Goal: Information Seeking & Learning: Learn about a topic

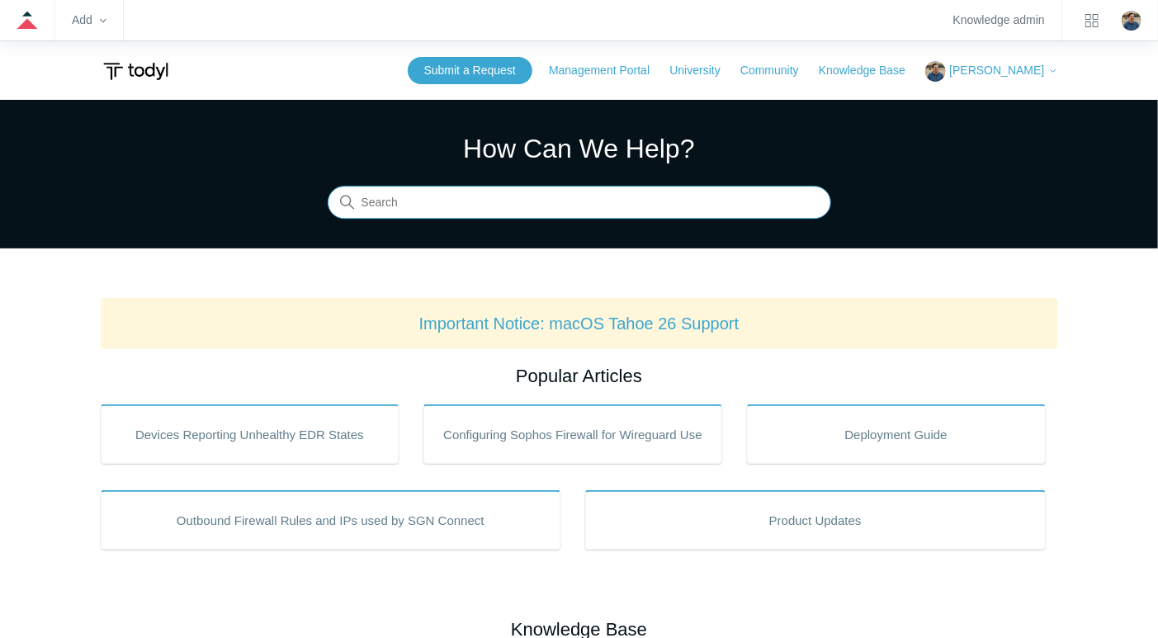
click at [452, 212] on input "Search" at bounding box center [580, 203] width 504 height 33
click at [506, 204] on input "Search" at bounding box center [580, 203] width 504 height 33
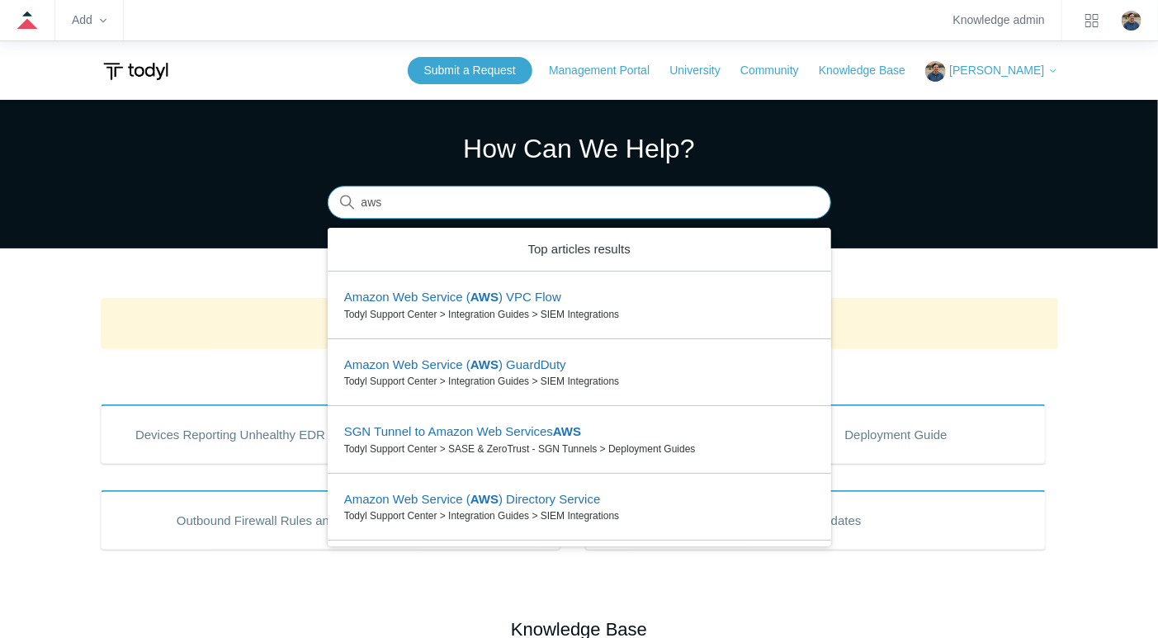
type input "aws"
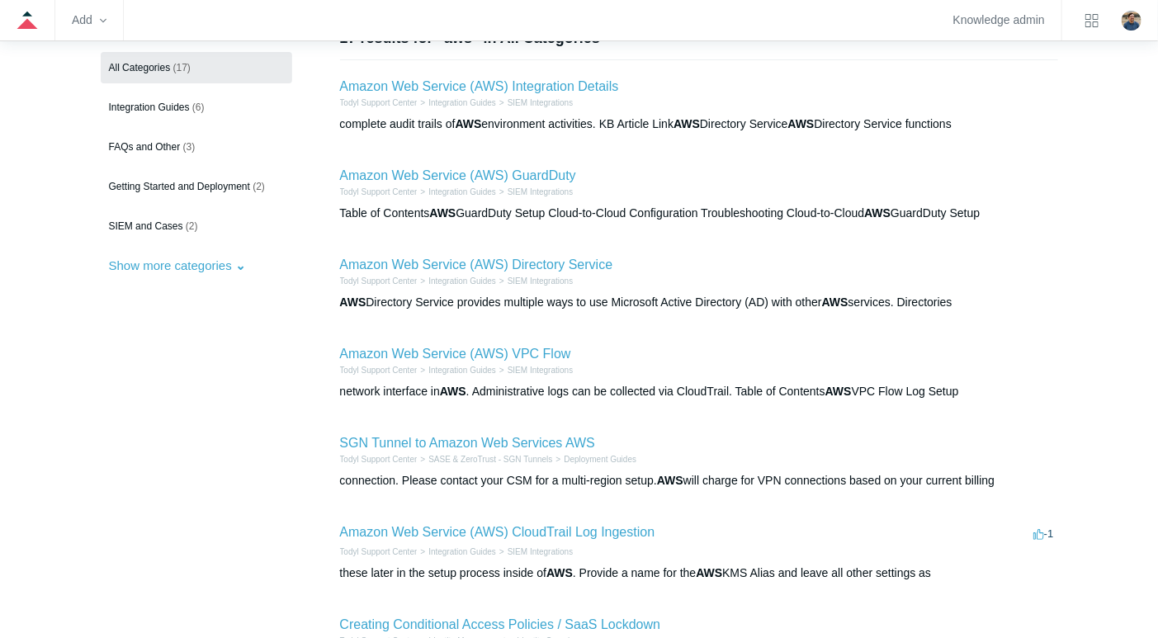
scroll to position [165, 0]
click at [459, 437] on link "SGN Tunnel to Amazon Web Services AWS" at bounding box center [467, 441] width 255 height 14
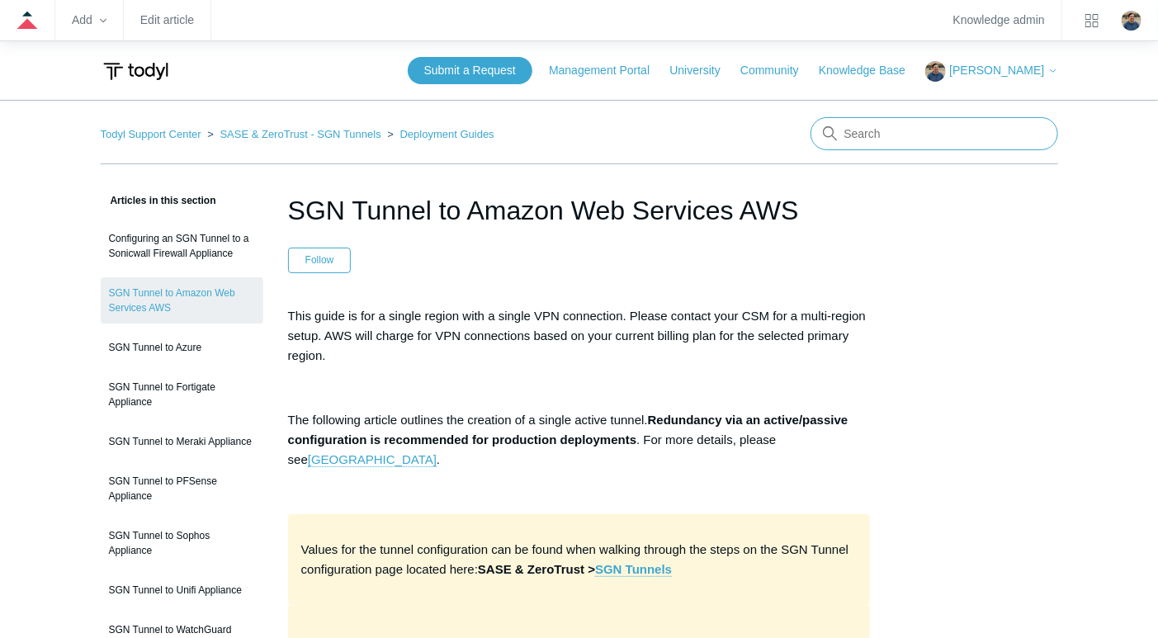
click at [925, 117] on input "Search" at bounding box center [935, 133] width 248 height 33
type input "certificate authority"
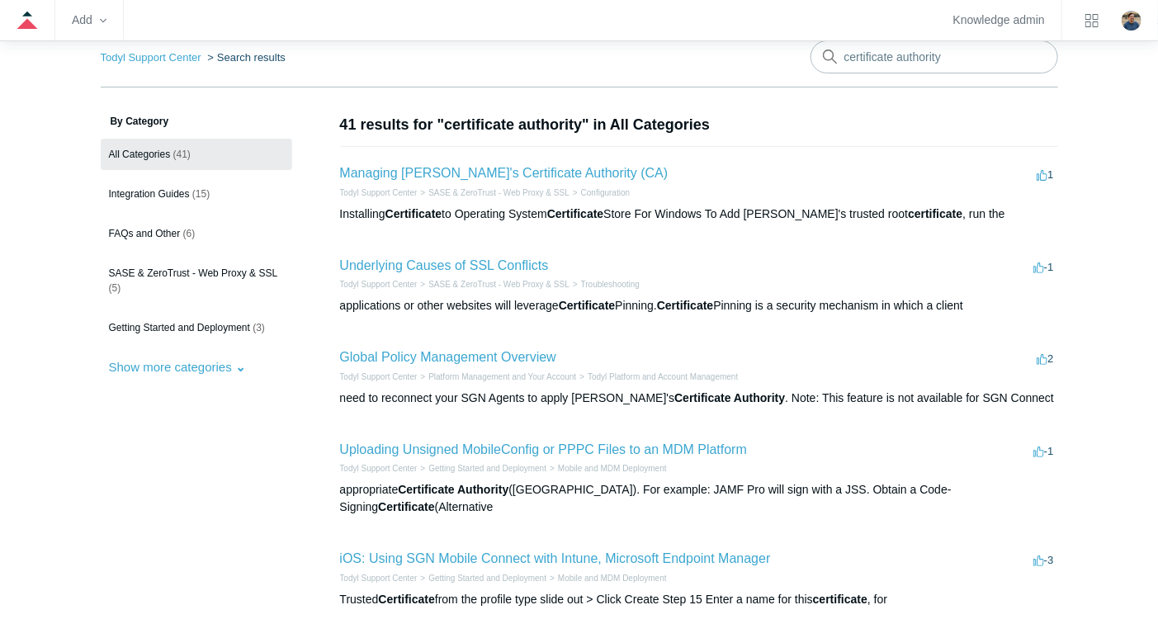
scroll to position [83, 0]
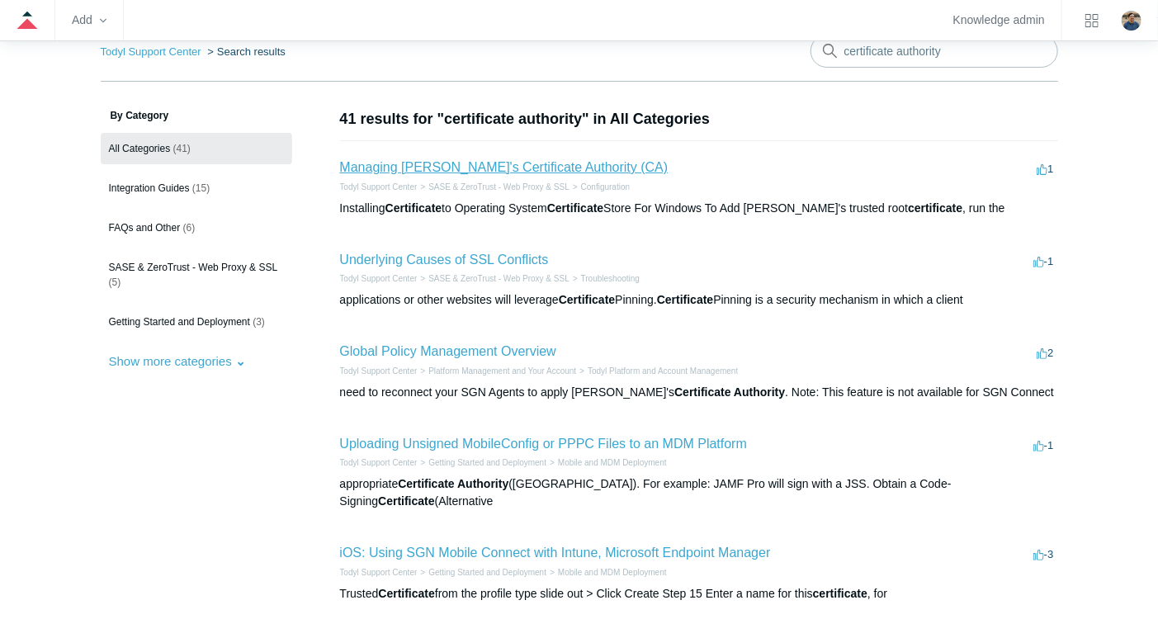
click at [509, 168] on link "Managing Todyl's Certificate Authority (CA)" at bounding box center [504, 167] width 329 height 14
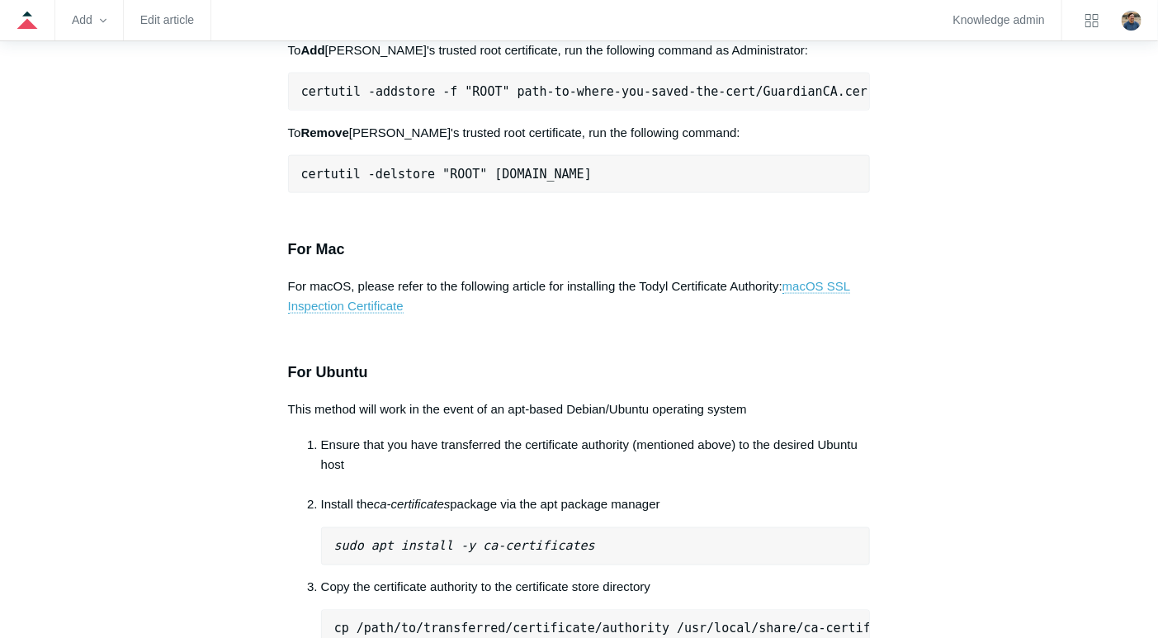
scroll to position [991, 0]
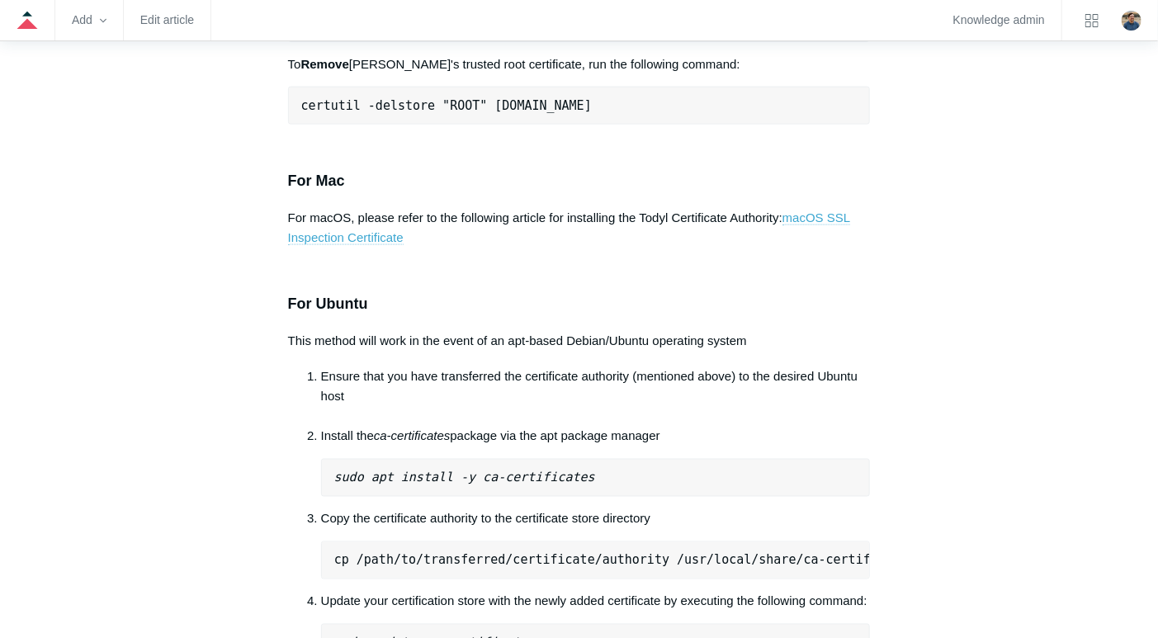
click at [368, 211] on link "macOS SSL Inspection Certificate" at bounding box center [569, 228] width 563 height 35
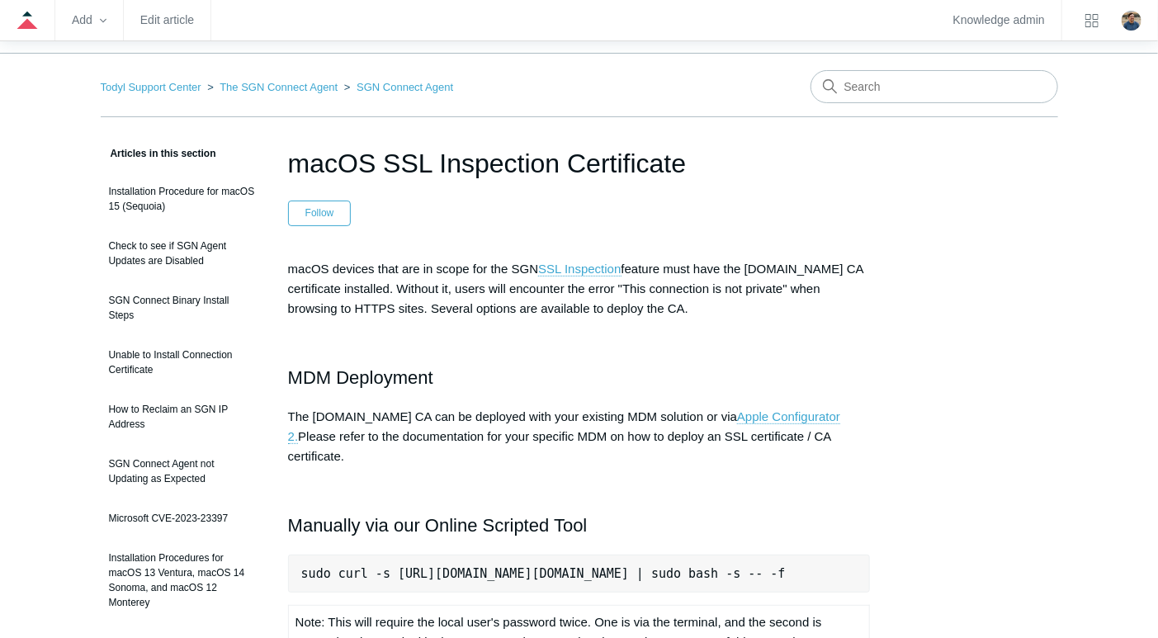
scroll to position [83, 0]
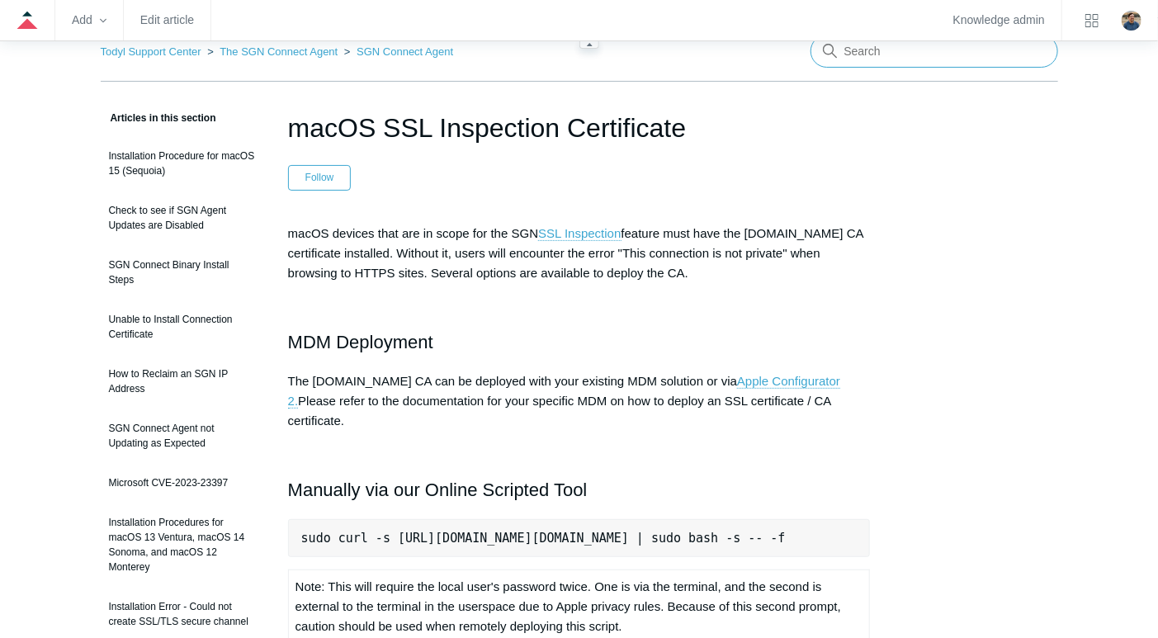
click at [907, 57] on input "Search" at bounding box center [935, 51] width 248 height 33
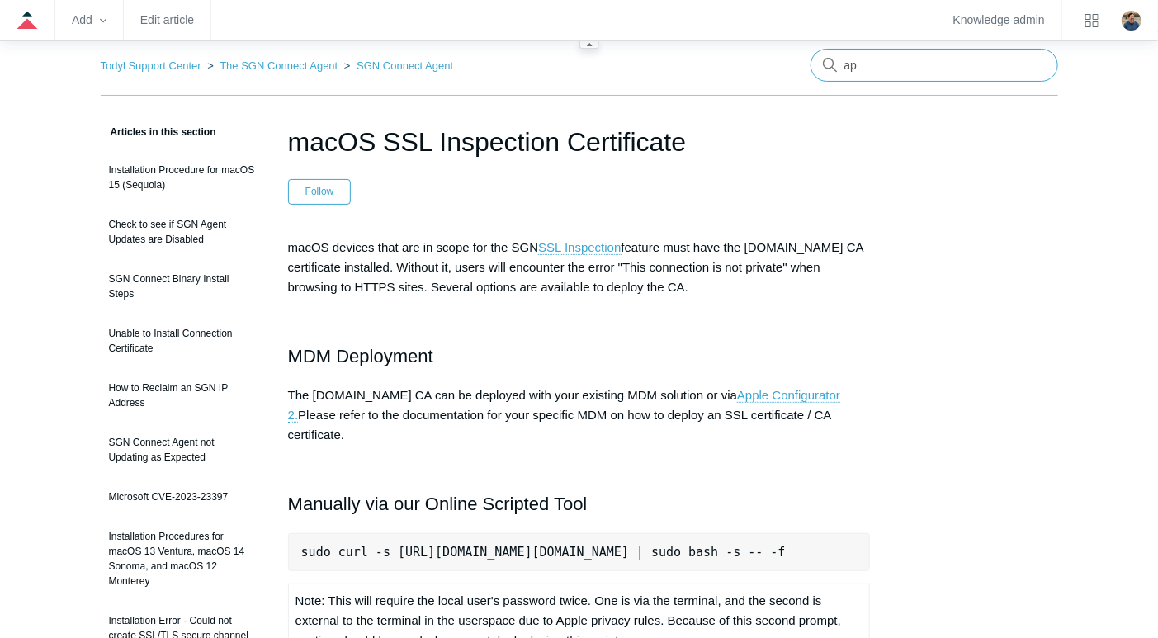
type input "a"
type input "macos"
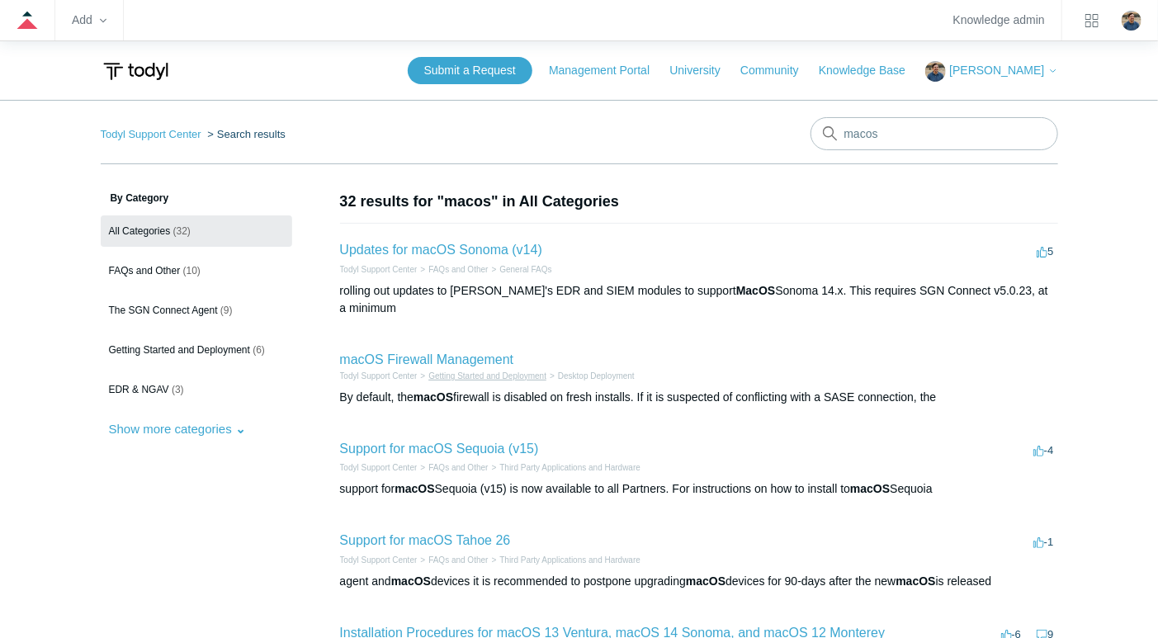
scroll to position [83, 0]
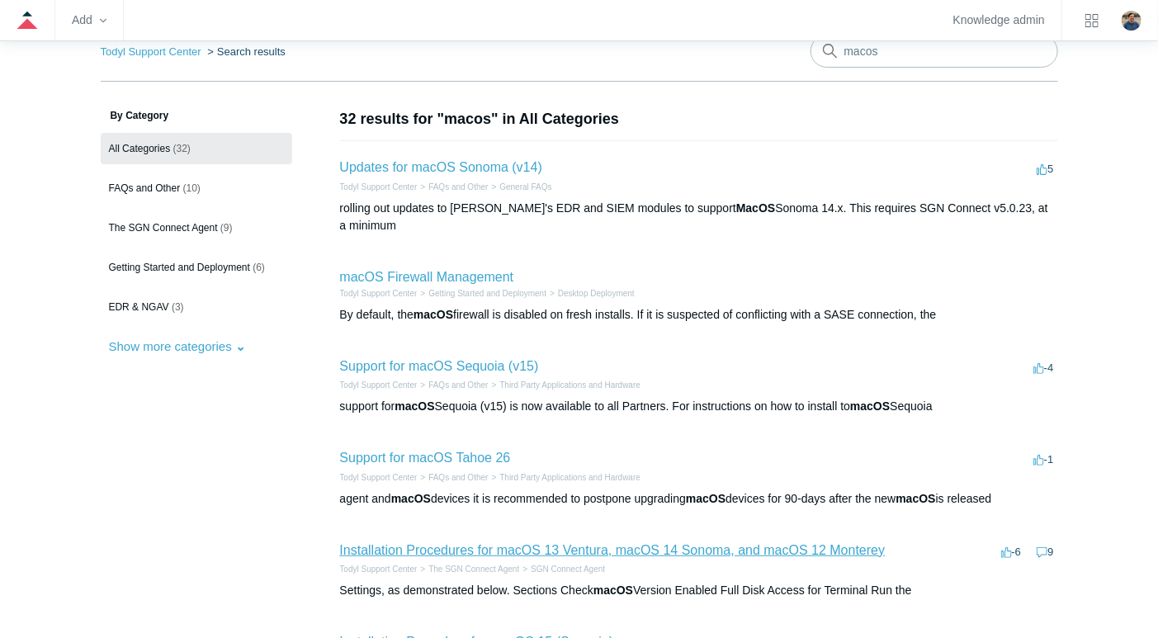
click at [509, 543] on link "Installation Procedures for macOS 13 Ventura, macOS 14 Sonoma, and macOS 12 Mon…" at bounding box center [613, 550] width 546 height 14
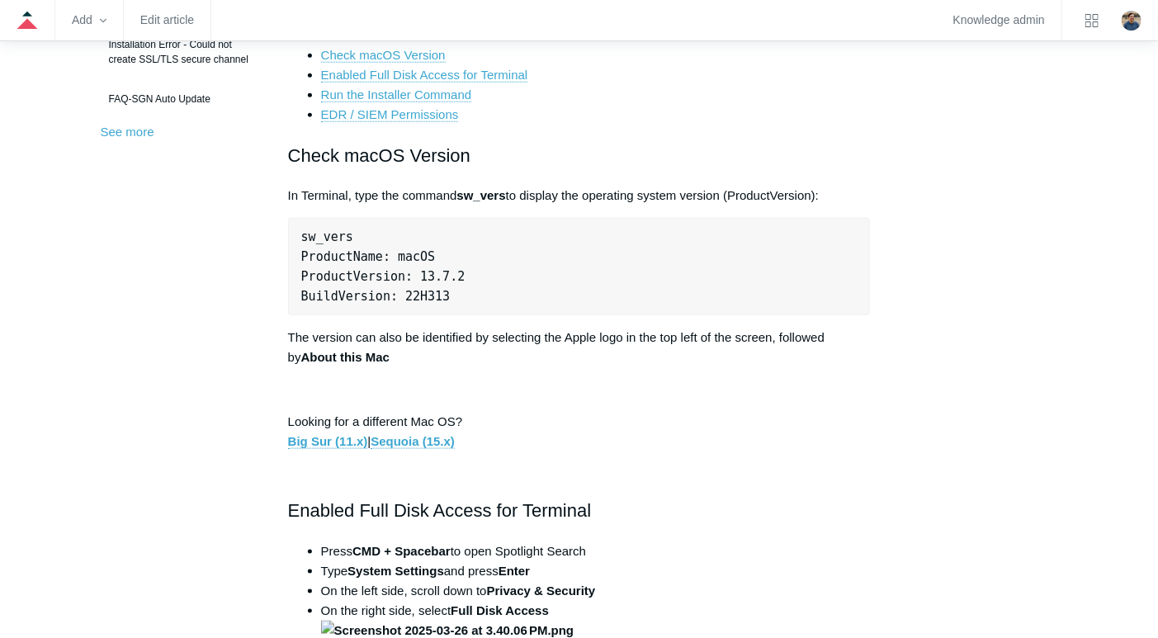
scroll to position [660, 0]
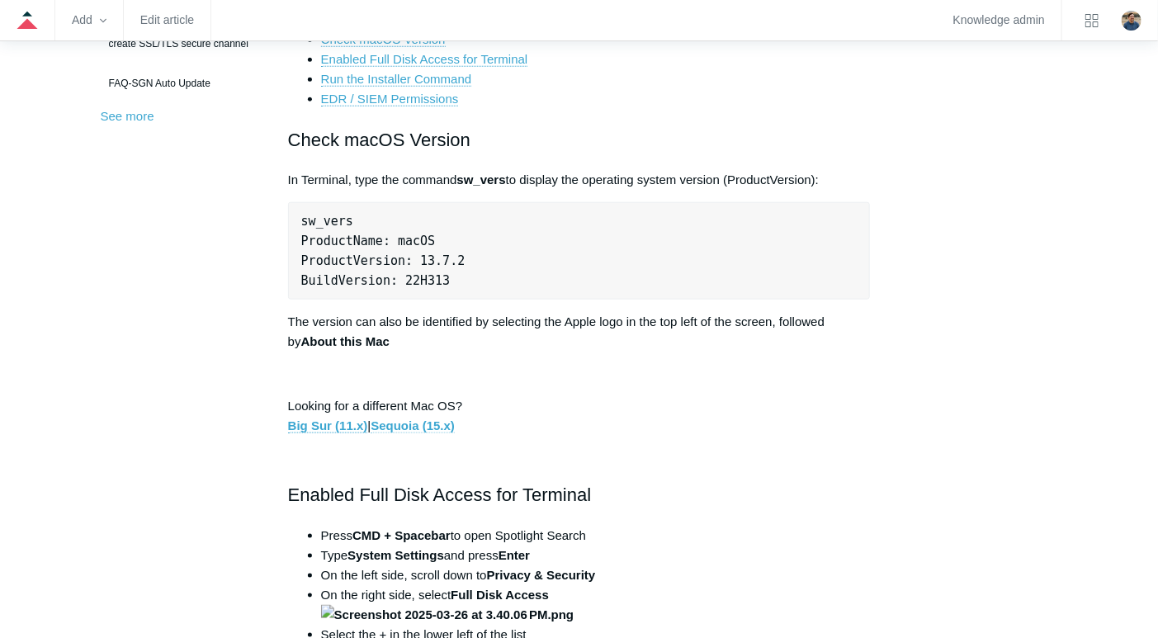
click at [432, 424] on link "Sequoia (15.x)" at bounding box center [413, 426] width 84 height 15
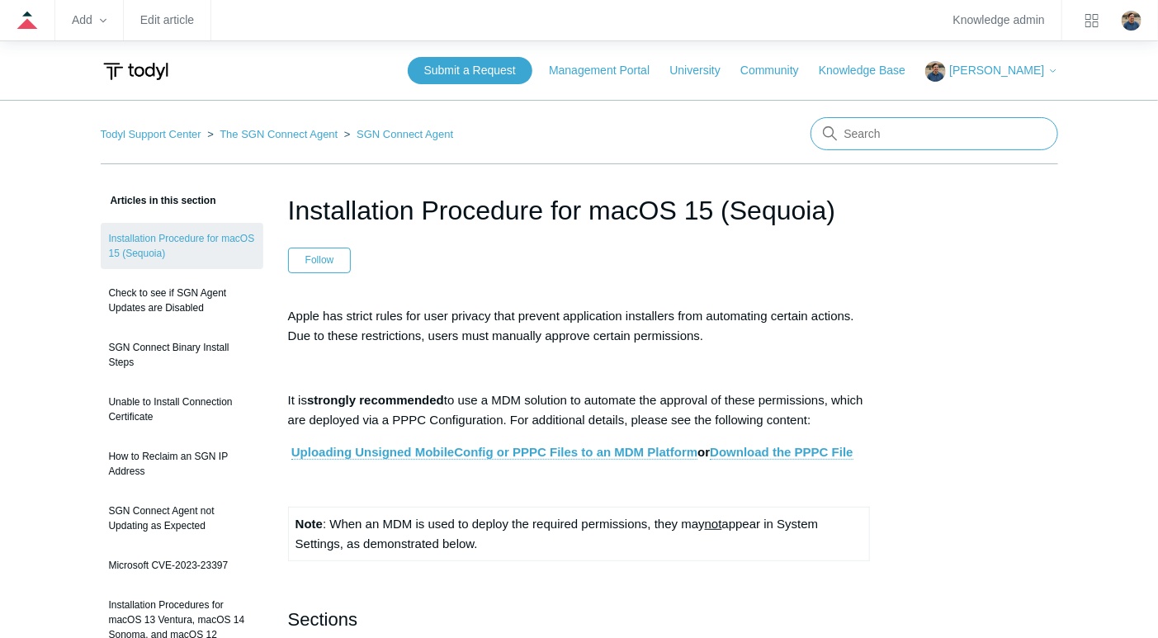
click at [899, 144] on input "Search" at bounding box center [935, 133] width 248 height 33
type input "a"
type input "tahoe"
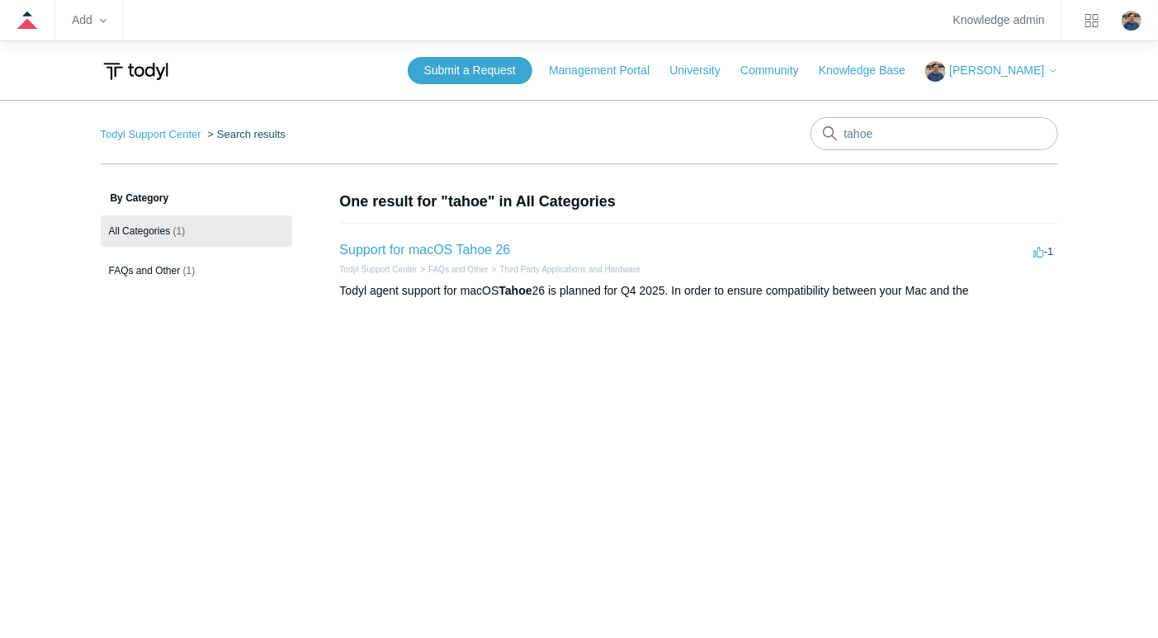
click at [395, 237] on li "Support for macOS Tahoe 26 -1 votes -1 Todyl Support Center FAQs and Other Thir…" at bounding box center [699, 269] width 718 height 93
click at [395, 244] on link "Support for macOS Tahoe 26" at bounding box center [425, 250] width 171 height 14
